Goal: Navigation & Orientation: Find specific page/section

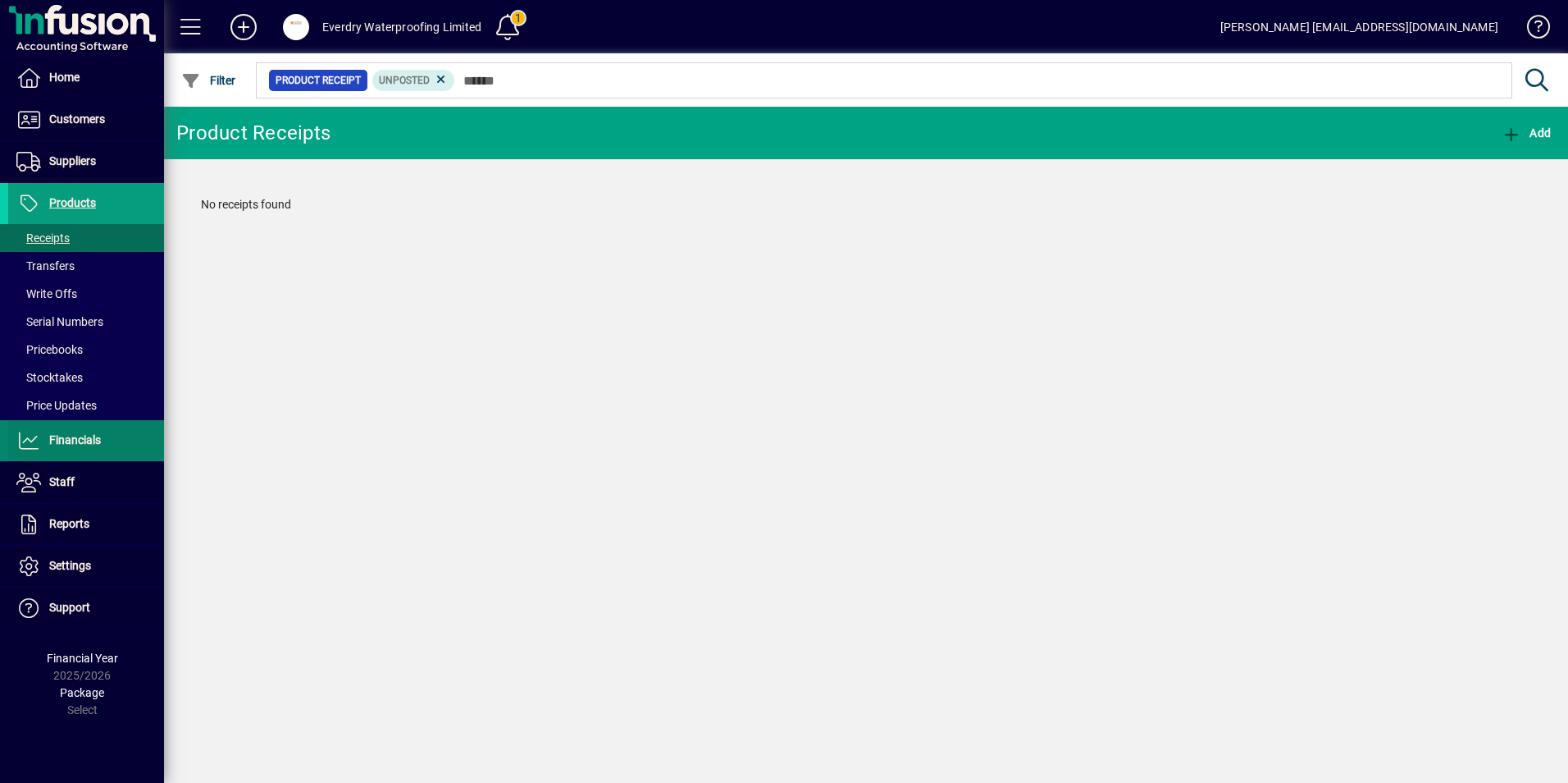
click at [87, 436] on span "Financials" at bounding box center [74, 440] width 51 height 13
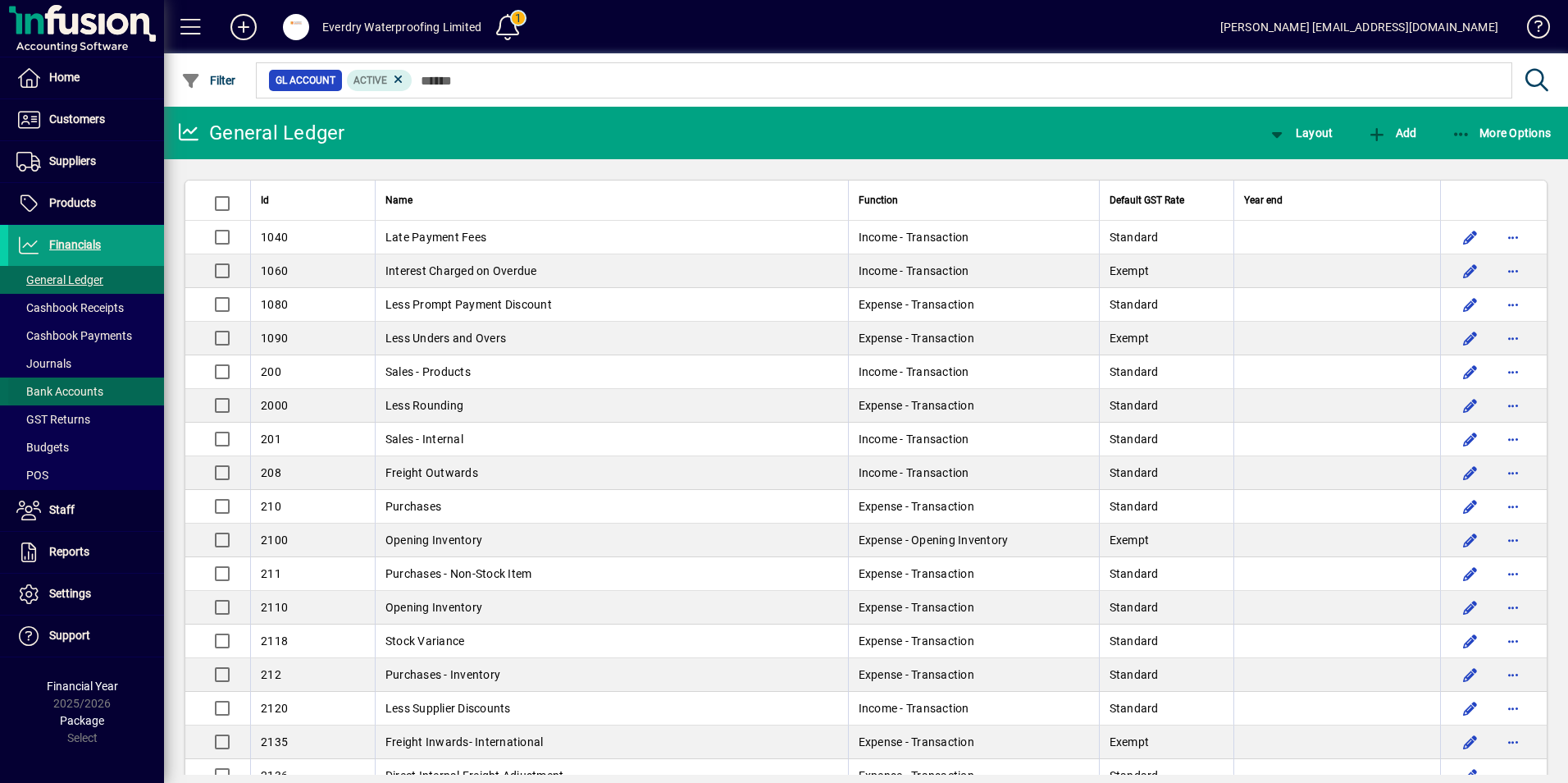
click at [89, 394] on span "Bank Accounts" at bounding box center [60, 392] width 87 height 13
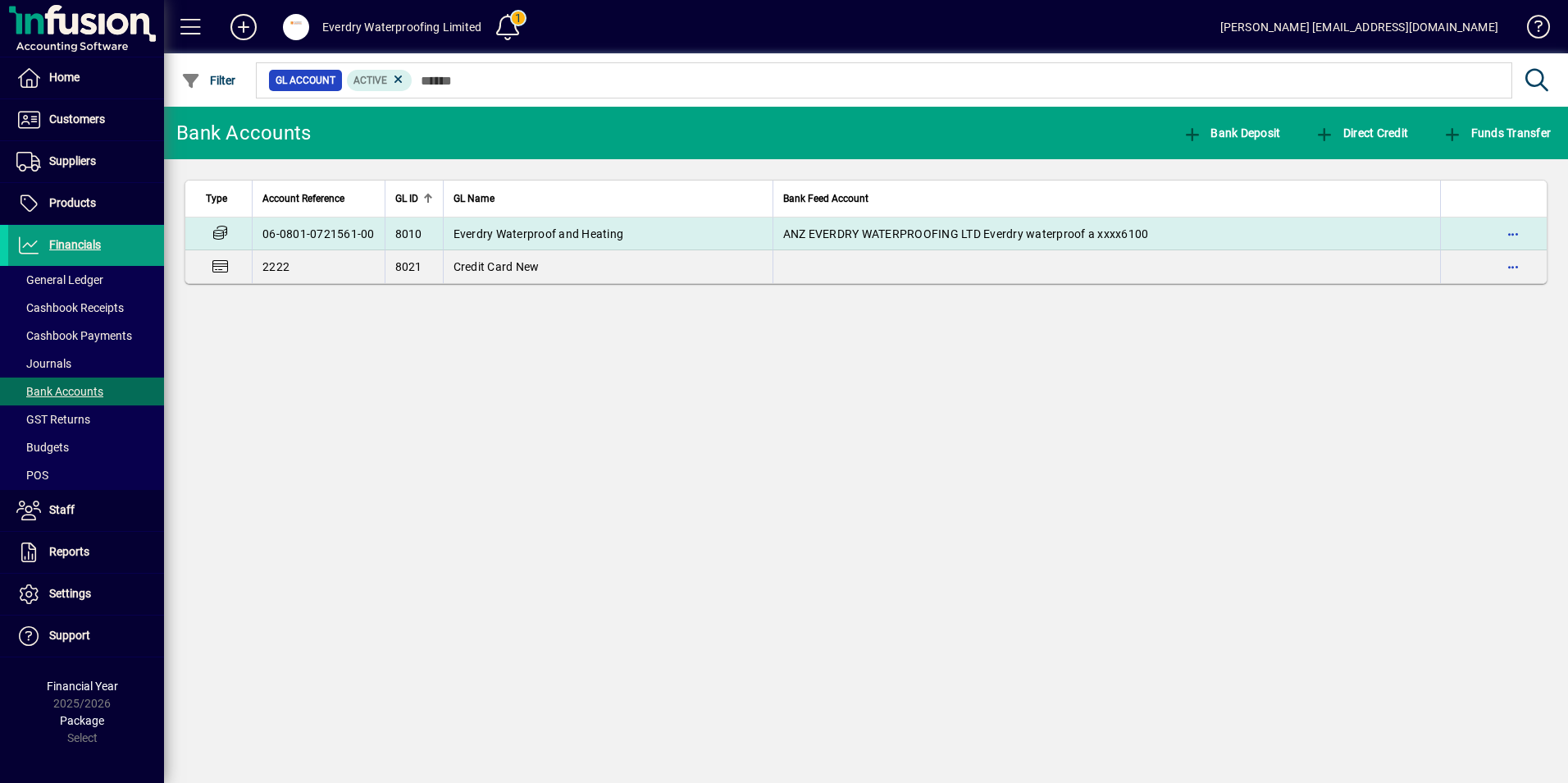
click at [591, 243] on td "Everdry Waterproof and Heating" at bounding box center [607, 234] width 330 height 33
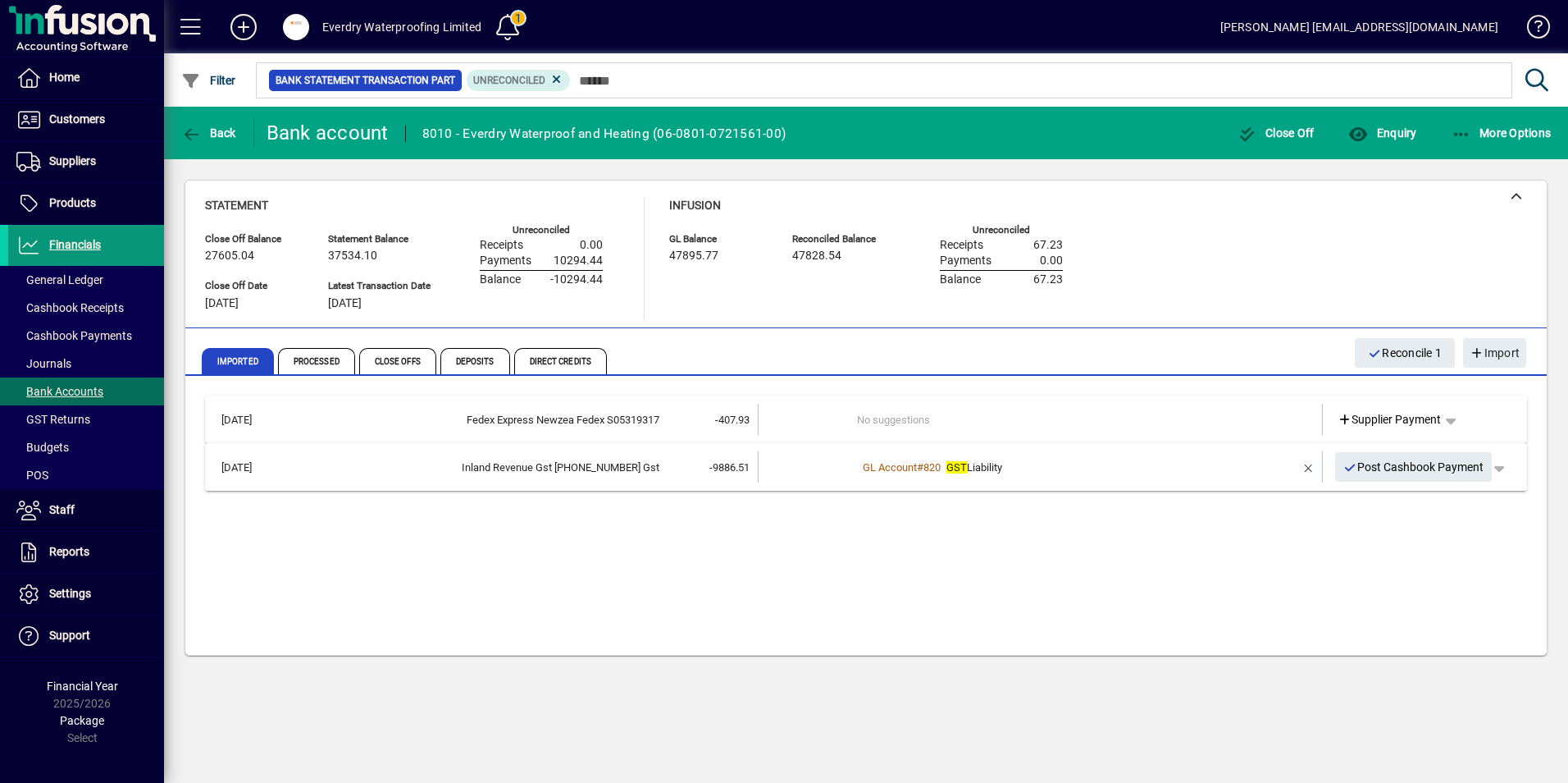
click at [80, 238] on span "Financials" at bounding box center [74, 244] width 51 height 13
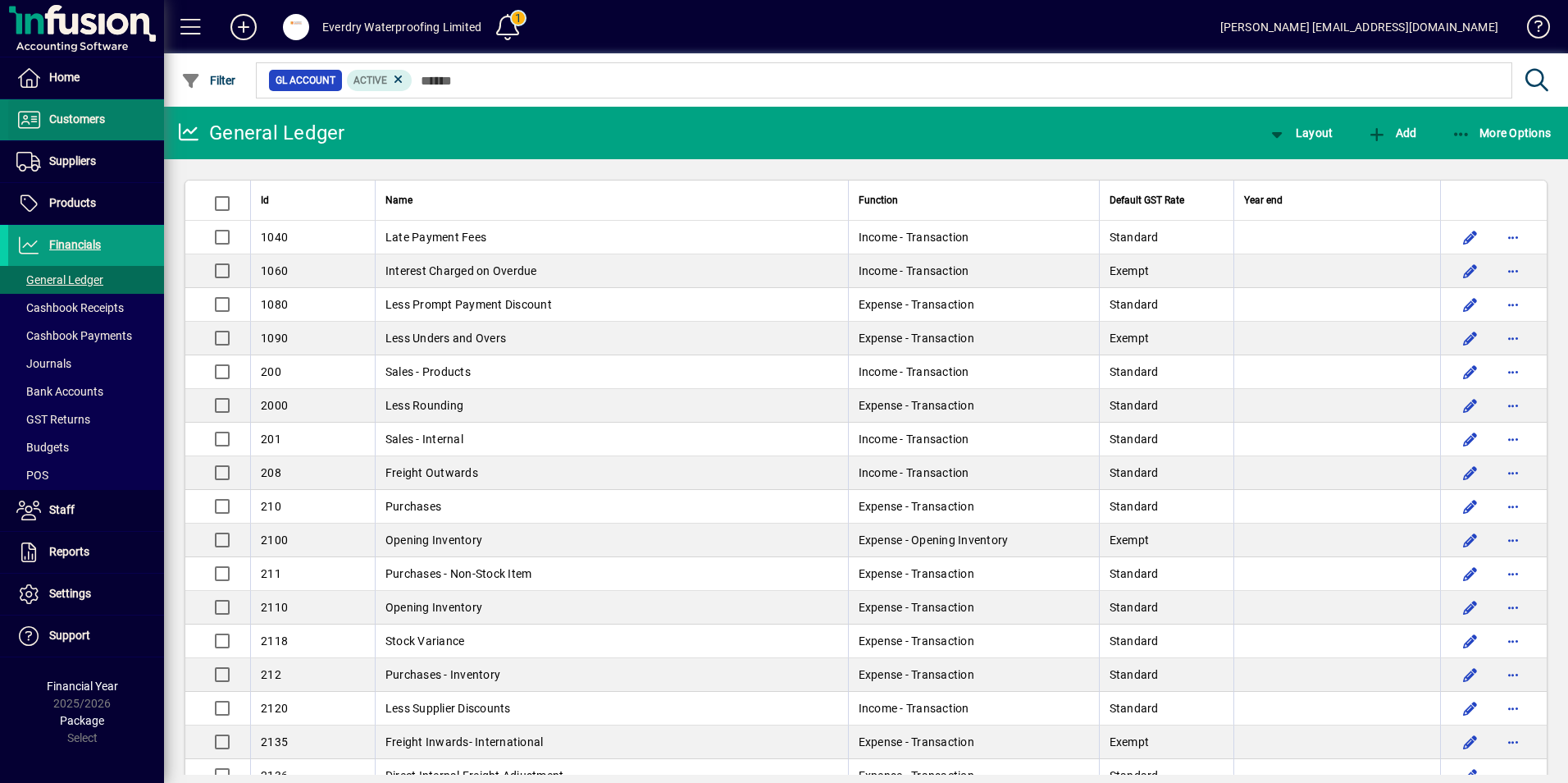
click at [89, 113] on span "Customers" at bounding box center [76, 119] width 55 height 13
